Goal: Register for event/course

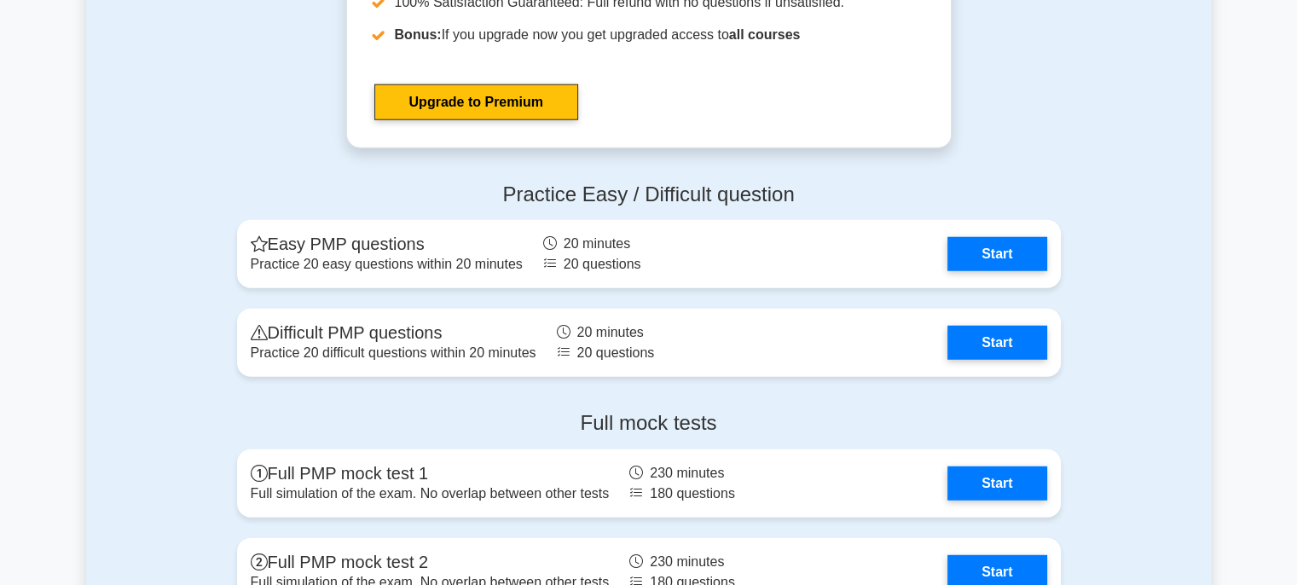
scroll to position [4468, 0]
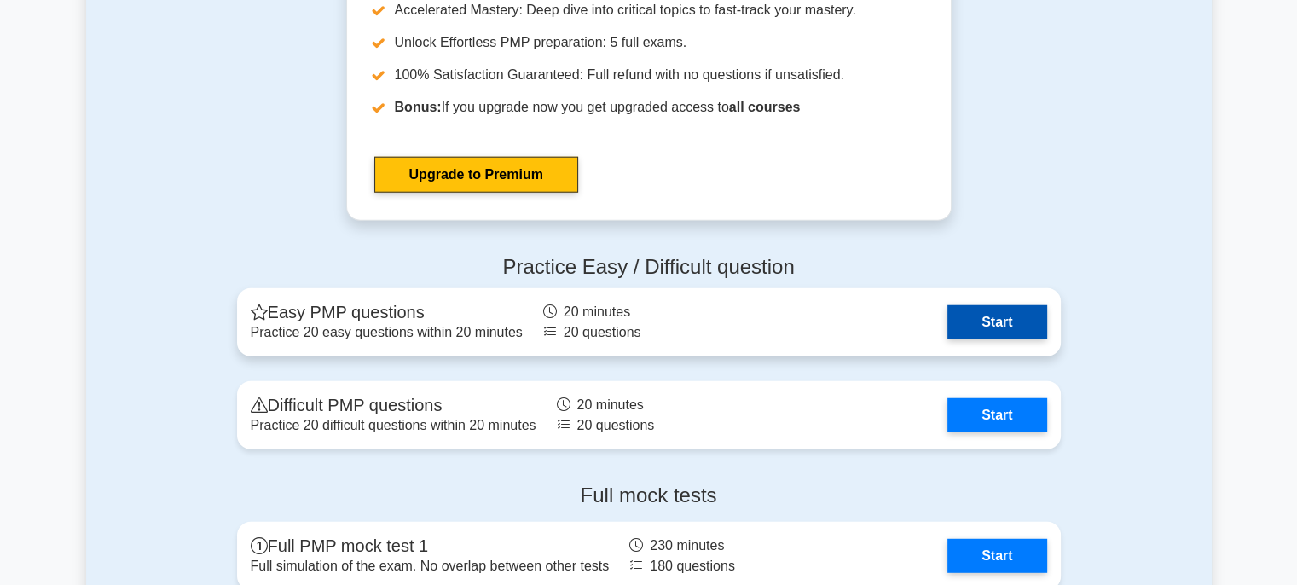
click at [1008, 313] on link "Start" at bounding box center [996, 322] width 99 height 34
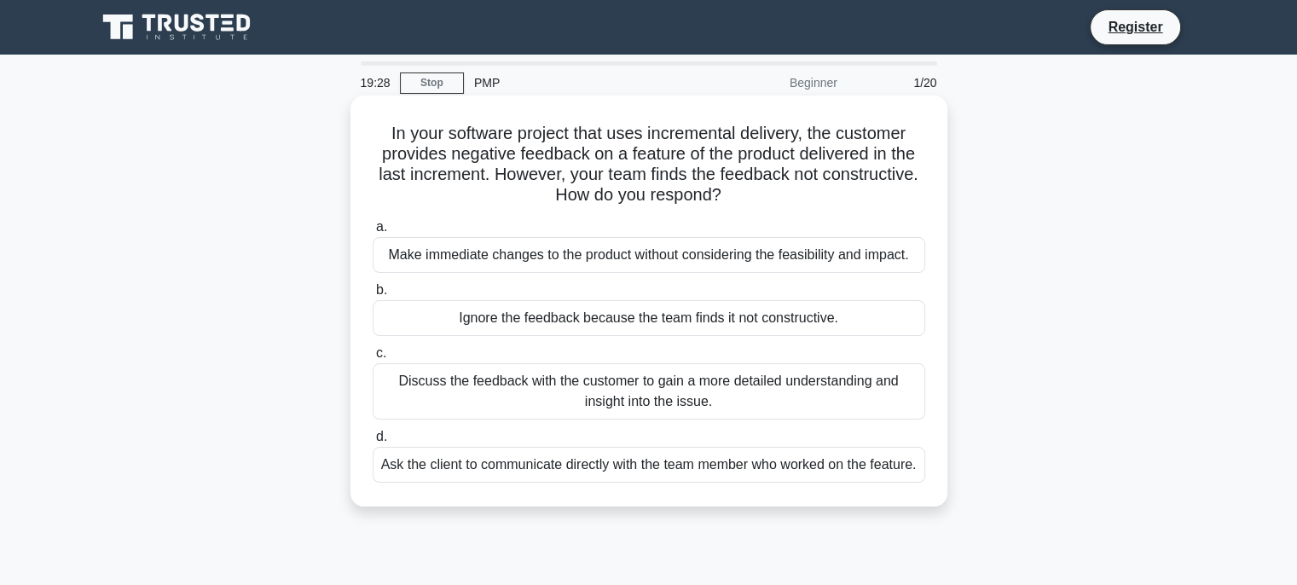
click at [721, 392] on div "Discuss the feedback with the customer to gain a more detailed understanding an…" at bounding box center [649, 391] width 553 height 56
click at [373, 359] on input "c. Discuss the feedback with the customer to gain a more detailed understanding…" at bounding box center [373, 353] width 0 height 11
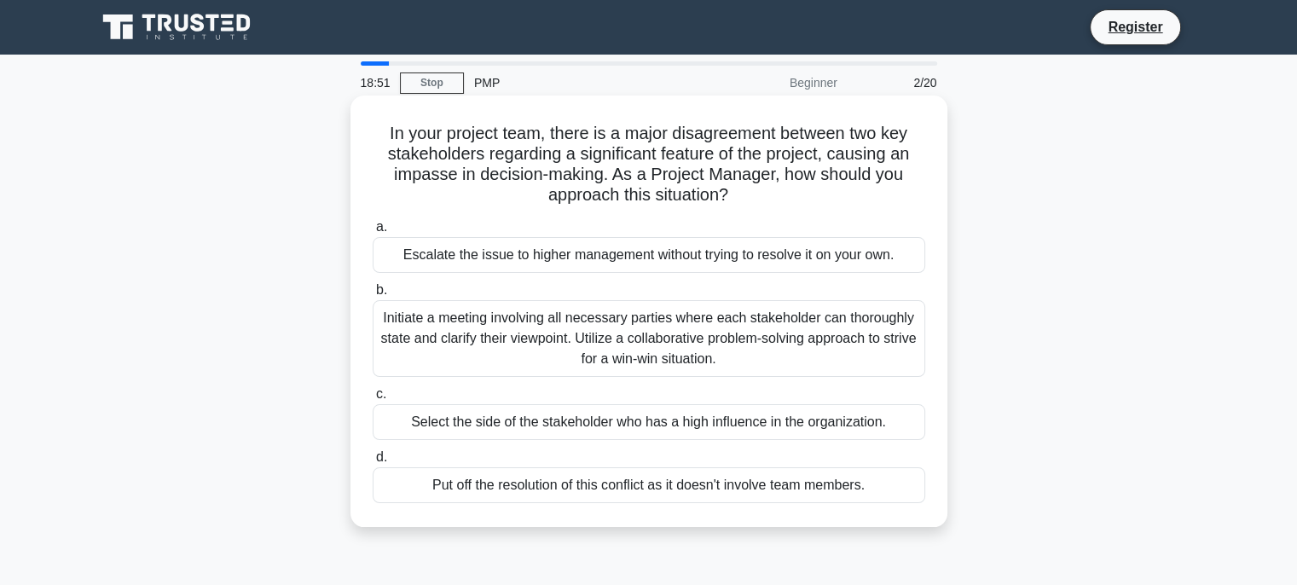
click at [663, 343] on div "Initiate a meeting involving all necessary parties where each stakeholder can t…" at bounding box center [649, 338] width 553 height 77
click at [373, 296] on input "b. Initiate a meeting involving all necessary parties where each stakeholder ca…" at bounding box center [373, 290] width 0 height 11
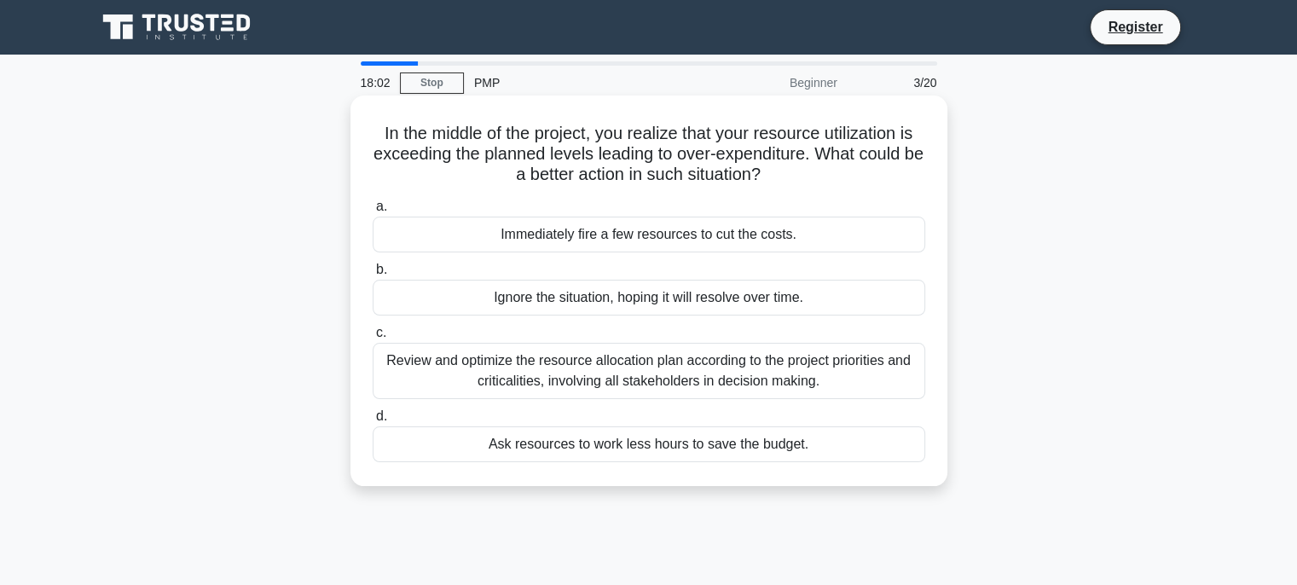
click at [643, 369] on div "Review and optimize the resource allocation plan according to the project prior…" at bounding box center [649, 371] width 553 height 56
click at [373, 339] on input "c. Review and optimize the resource allocation plan according to the project pr…" at bounding box center [373, 332] width 0 height 11
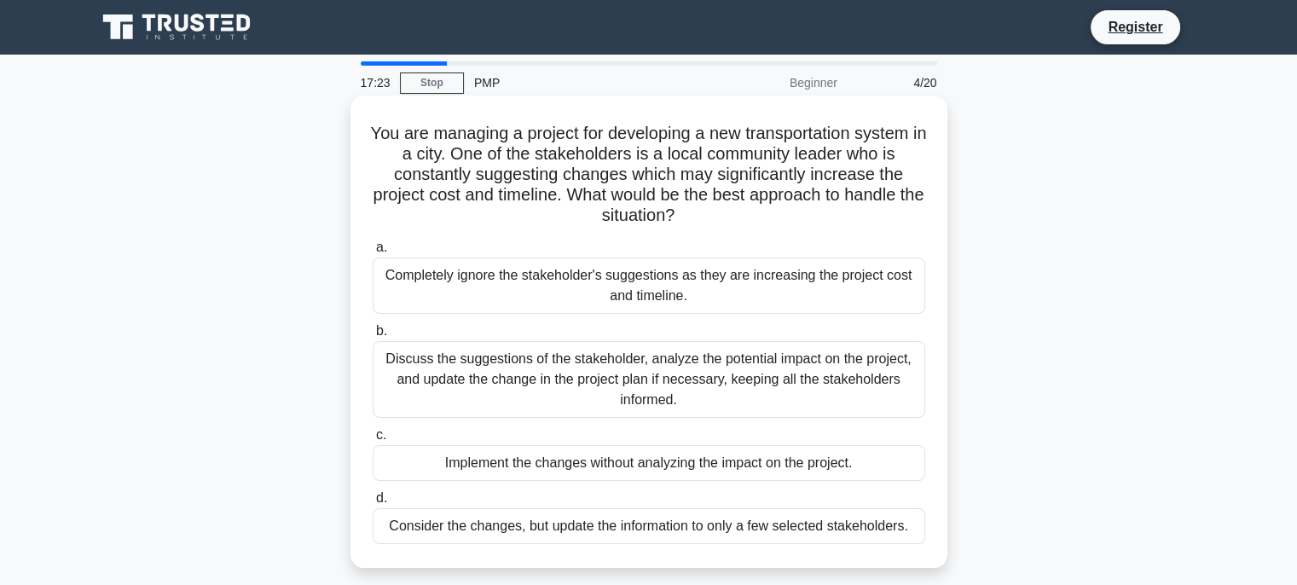
click at [699, 373] on div "Discuss the suggestions of the stakeholder, analyze the potential impact on the…" at bounding box center [649, 379] width 553 height 77
click at [373, 337] on input "b. Discuss the suggestions of the stakeholder, analyze the potential impact on …" at bounding box center [373, 331] width 0 height 11
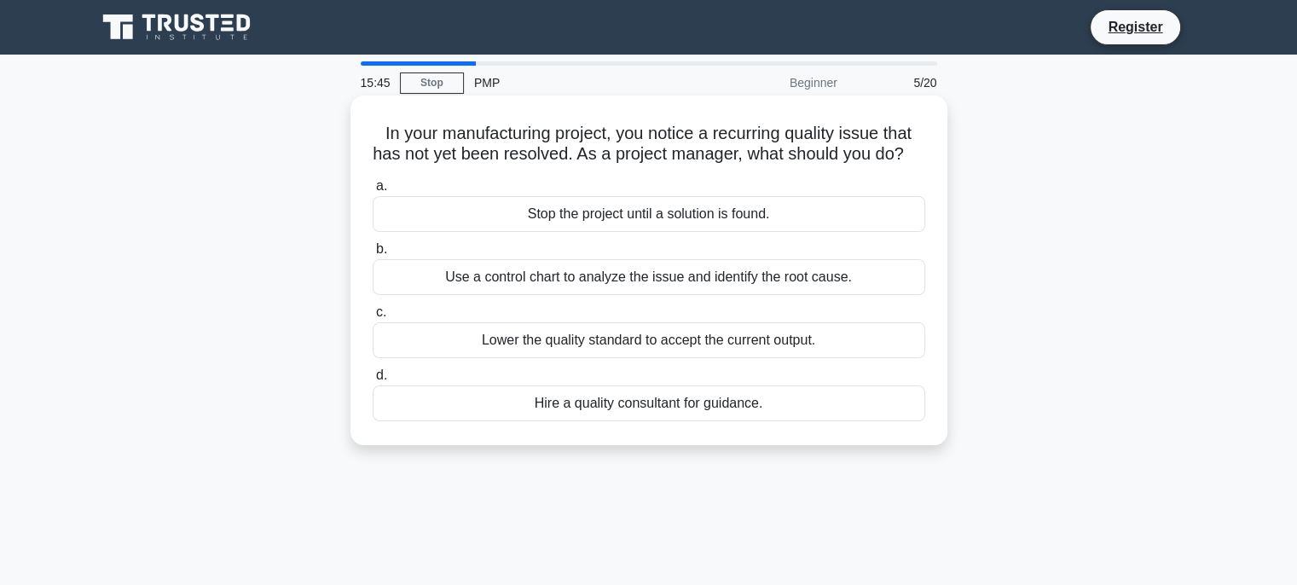
click at [740, 295] on div "Use a control chart to analyze the issue and identify the root cause." at bounding box center [649, 277] width 553 height 36
click at [373, 255] on input "b. Use a control chart to analyze the issue and identify the root cause." at bounding box center [373, 249] width 0 height 11
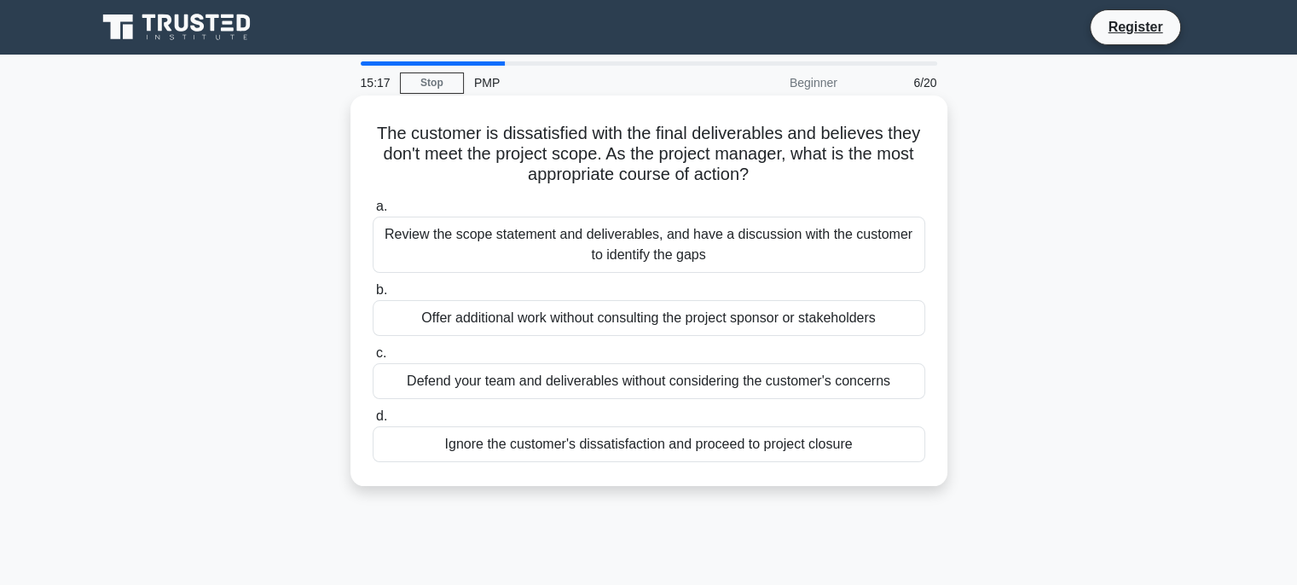
click at [754, 258] on div "Review the scope statement and deliverables, and have a discussion with the cus…" at bounding box center [649, 245] width 553 height 56
click at [373, 212] on input "a. Review the scope statement and deliverables, and have a discussion with the …" at bounding box center [373, 206] width 0 height 11
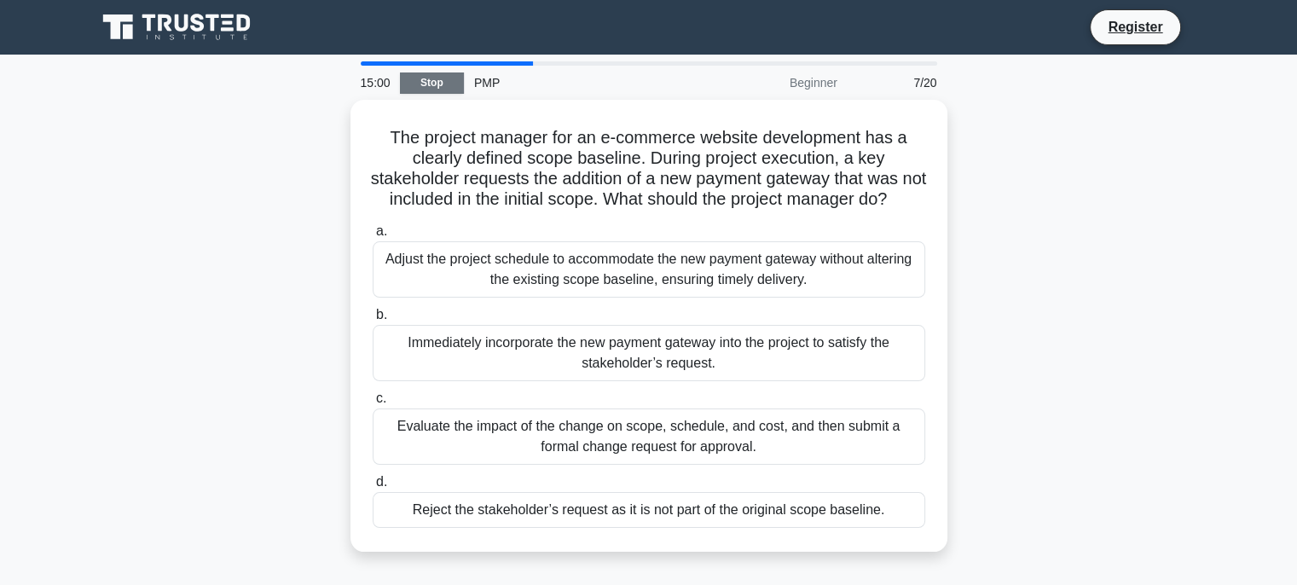
click at [439, 85] on link "Stop" at bounding box center [432, 82] width 64 height 21
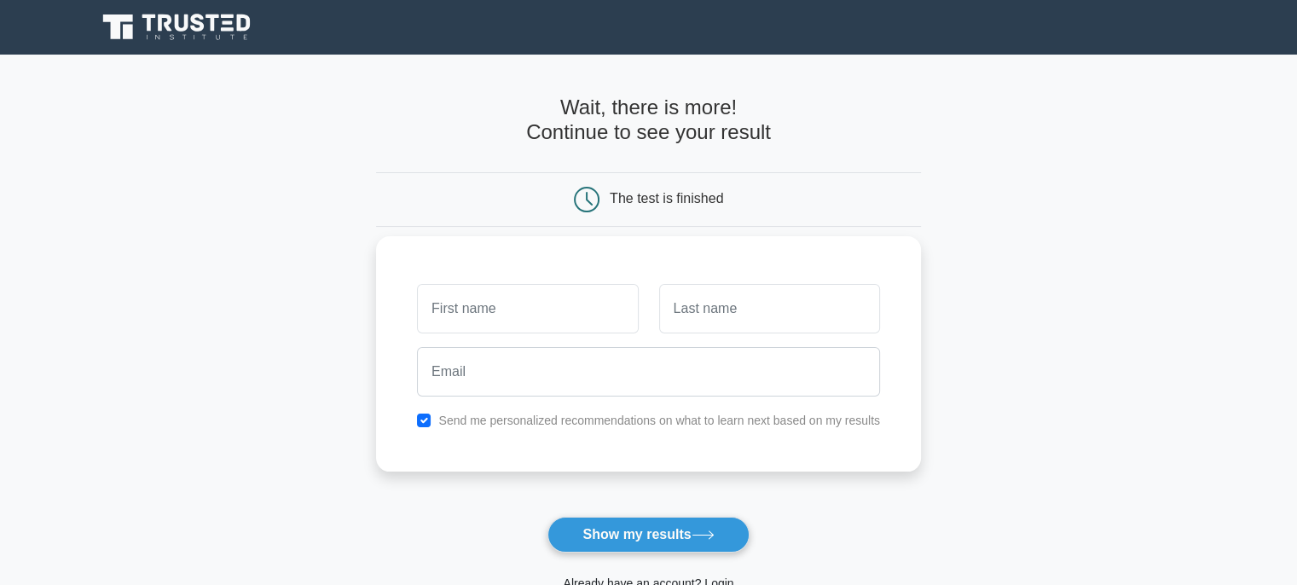
type input "a"
type input "Abiodun"
click at [709, 302] on input "text" at bounding box center [769, 308] width 221 height 49
type input "Abbey"
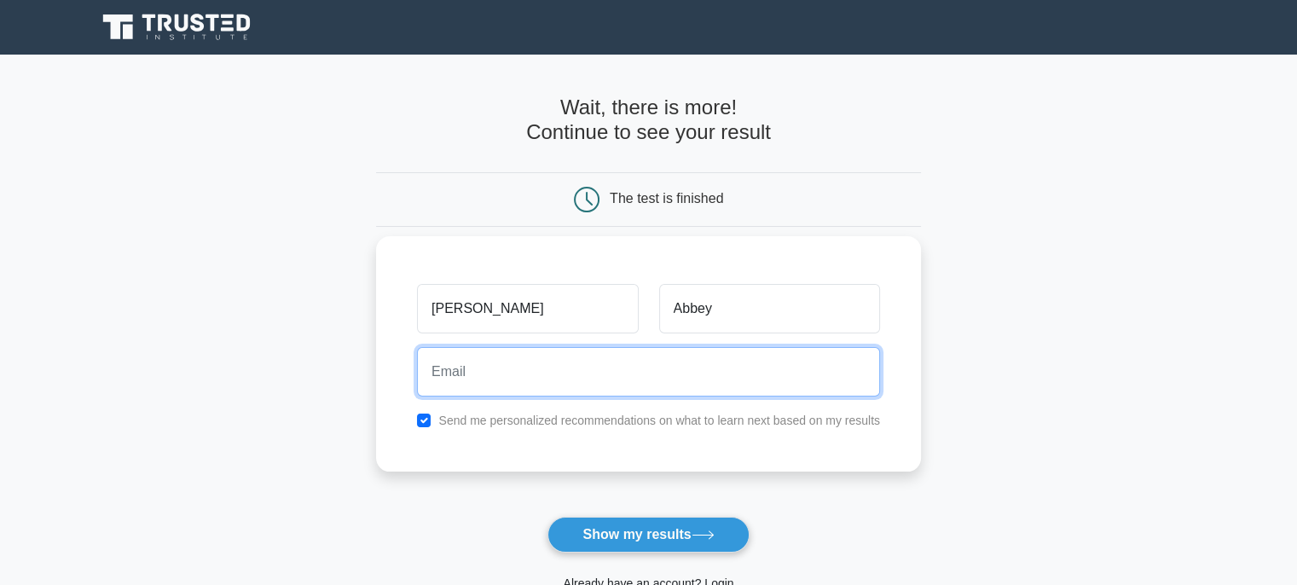
click at [628, 369] on input "email" at bounding box center [648, 371] width 463 height 49
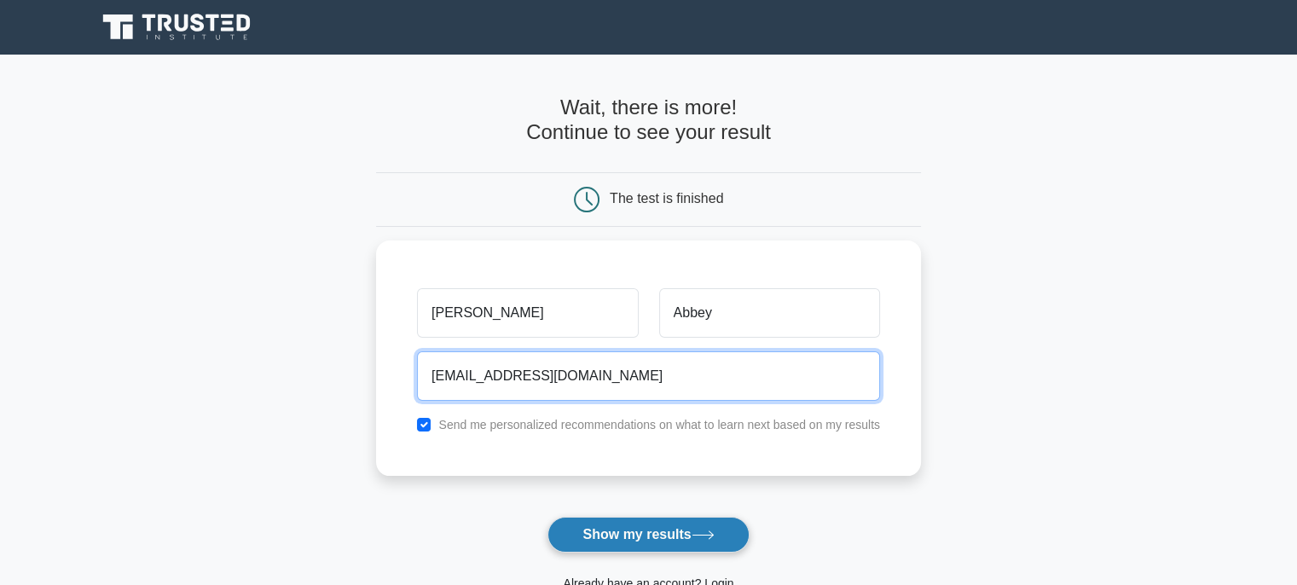
type input "abbeyasekun@yahoo.co.uk"
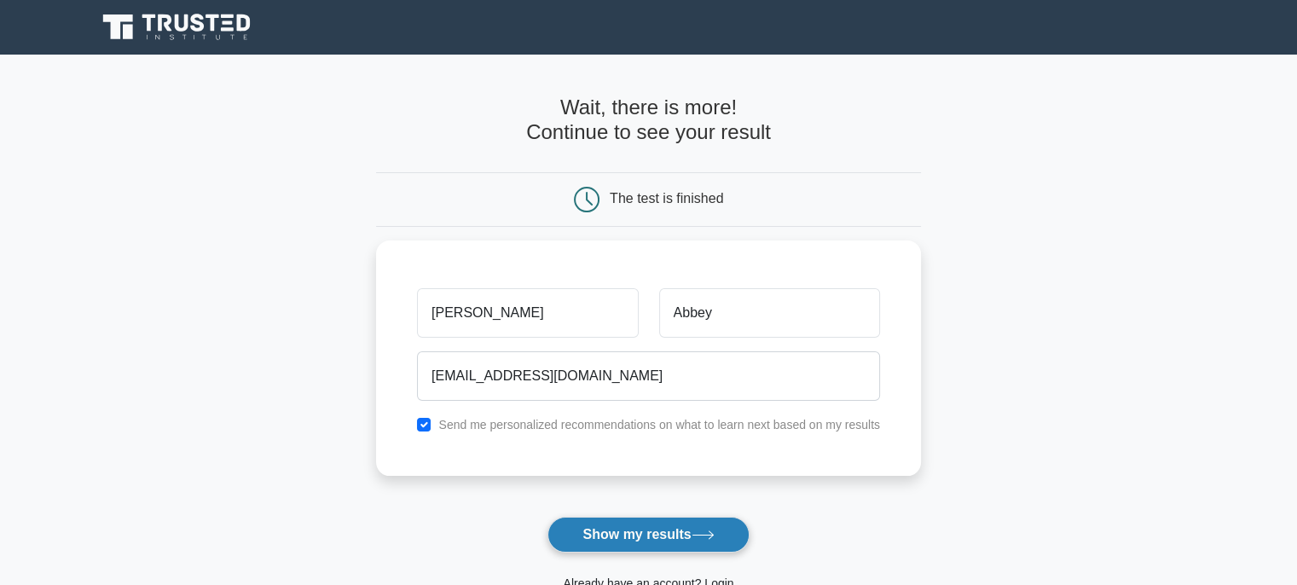
click at [662, 526] on button "Show my results" at bounding box center [647, 535] width 201 height 36
click at [969, 287] on main "Wait, there is more! Continue to see your result The test is finished [PERSON_N…" at bounding box center [648, 362] width 1297 height 614
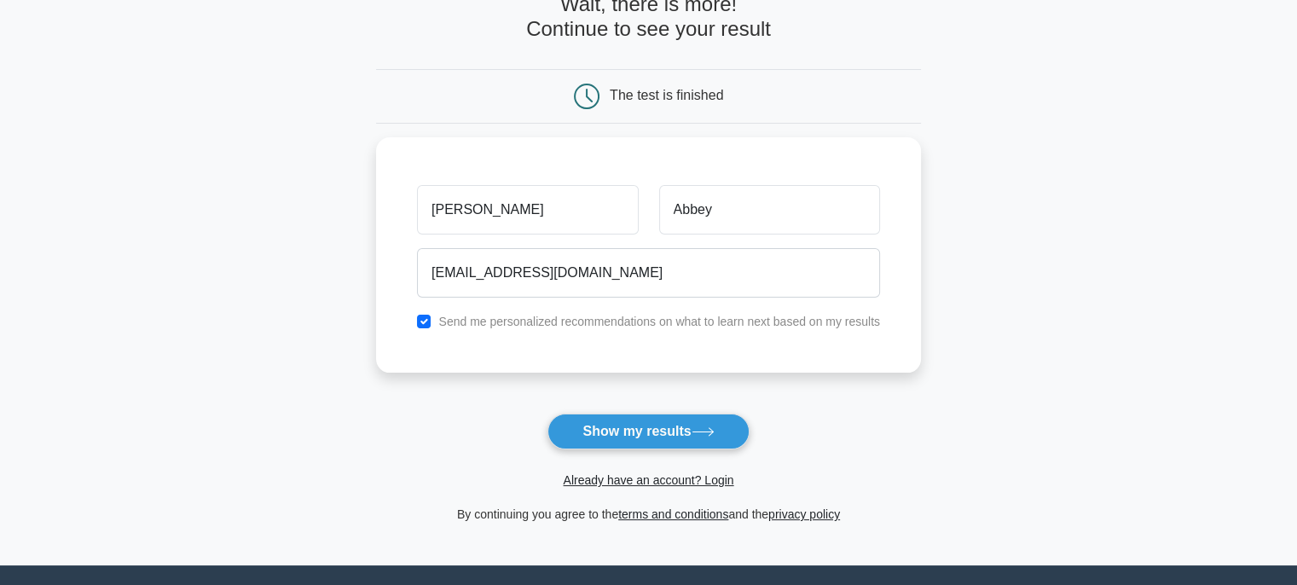
scroll to position [136, 0]
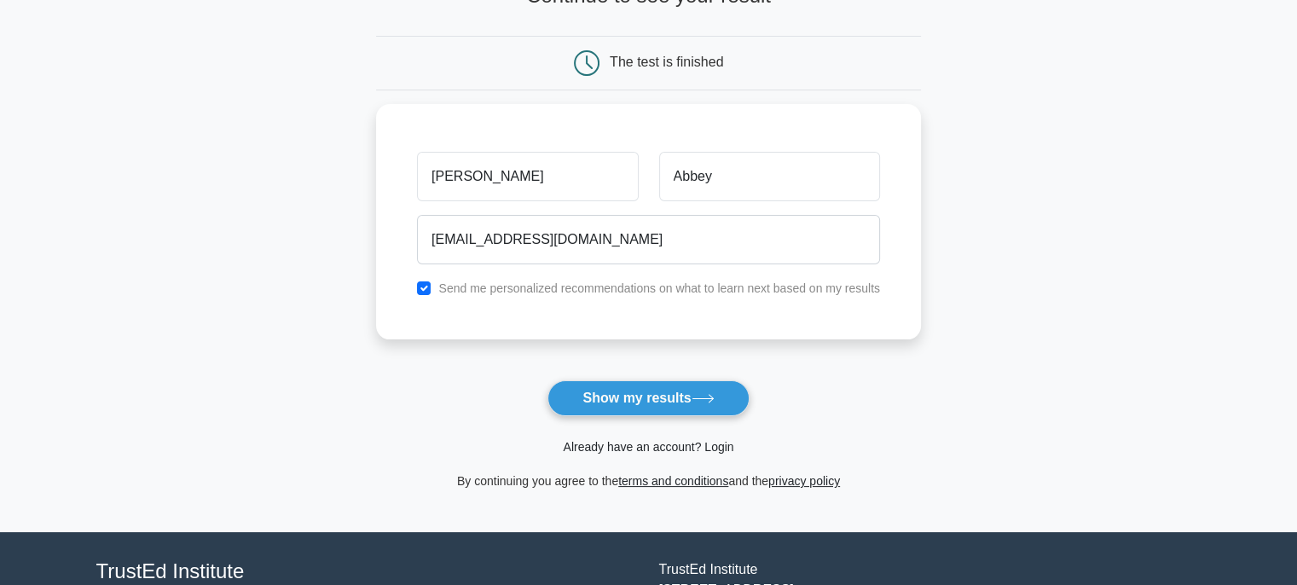
click at [663, 443] on link "Already have an account? Login" at bounding box center [648, 447] width 171 height 14
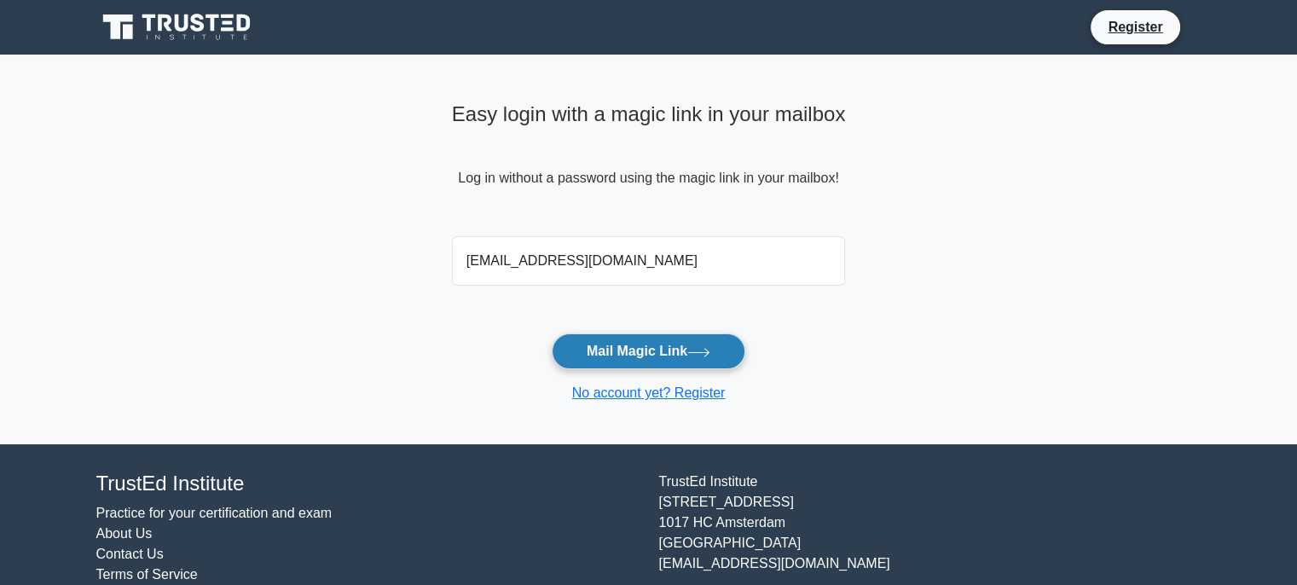
type input "abbeyasekun@gmail.com"
click at [666, 342] on button "Mail Magic Link" at bounding box center [649, 351] width 194 height 36
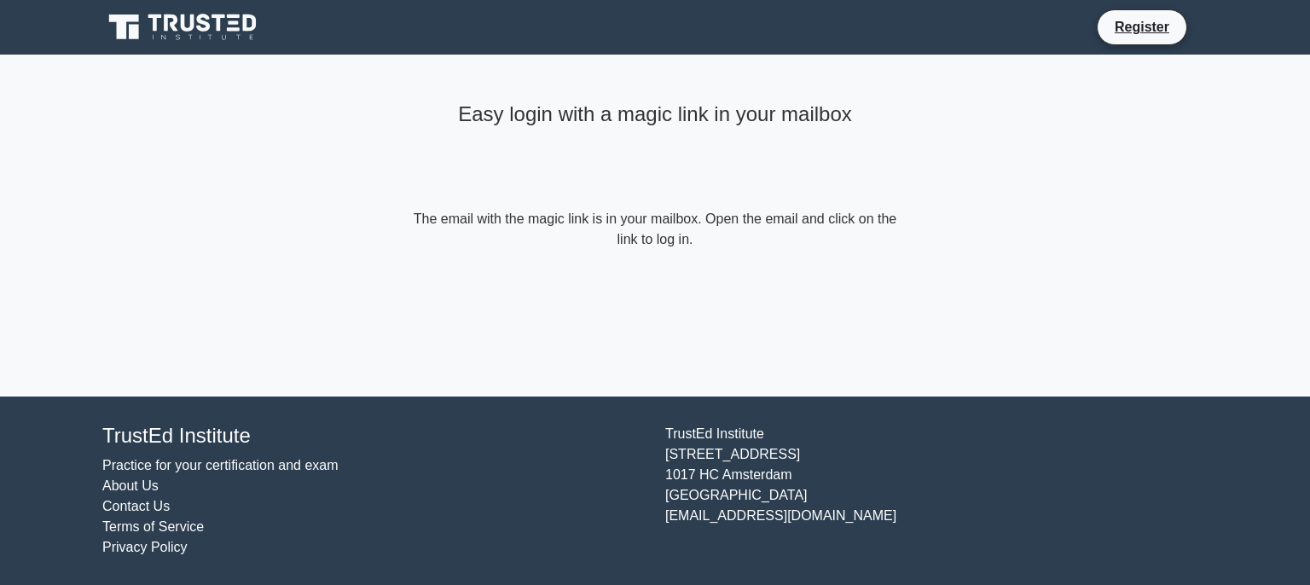
click at [625, 326] on div "Easy login with a magic link in your mailbox The email with the magic link is i…" at bounding box center [655, 226] width 512 height 342
